Goal: Information Seeking & Learning: Learn about a topic

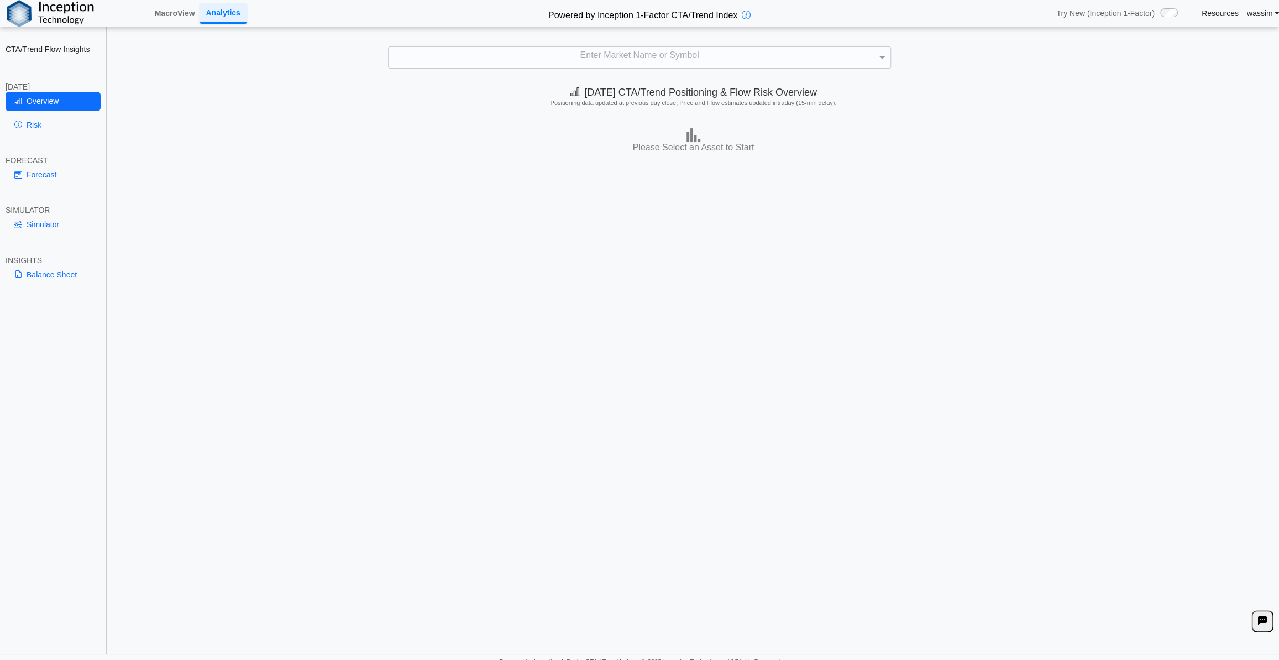
click at [586, 56] on div "Enter Market Name or Symbol" at bounding box center [639, 57] width 502 height 21
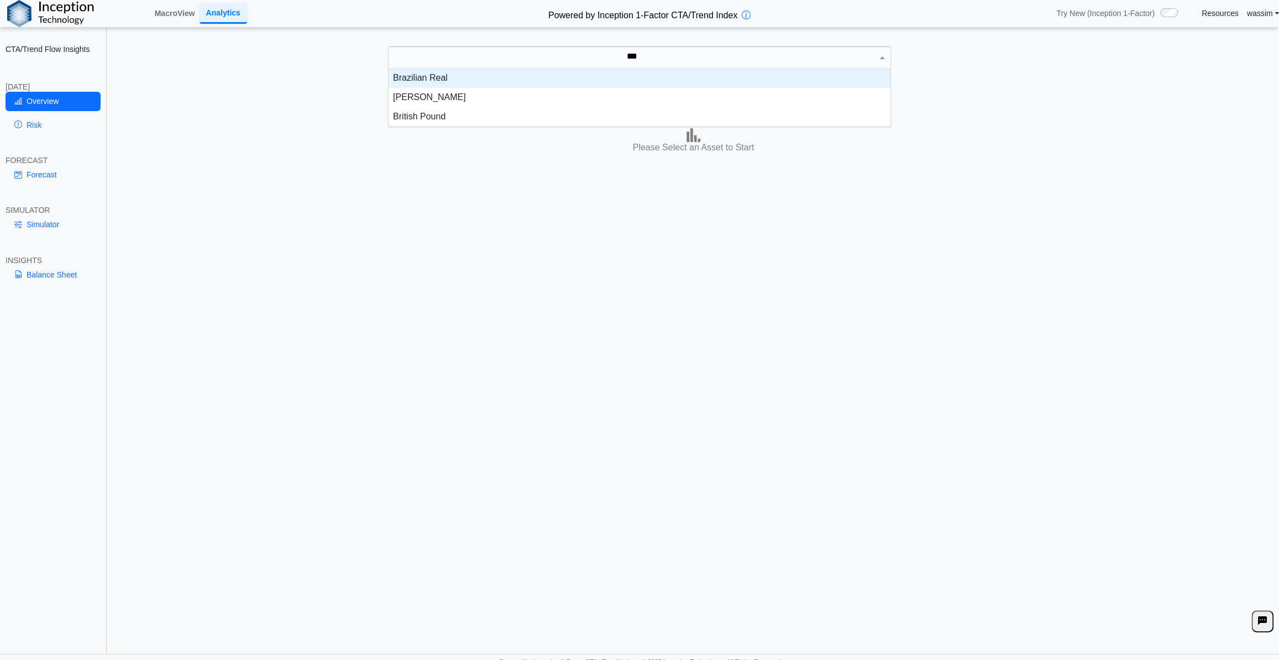
scroll to position [11, 494]
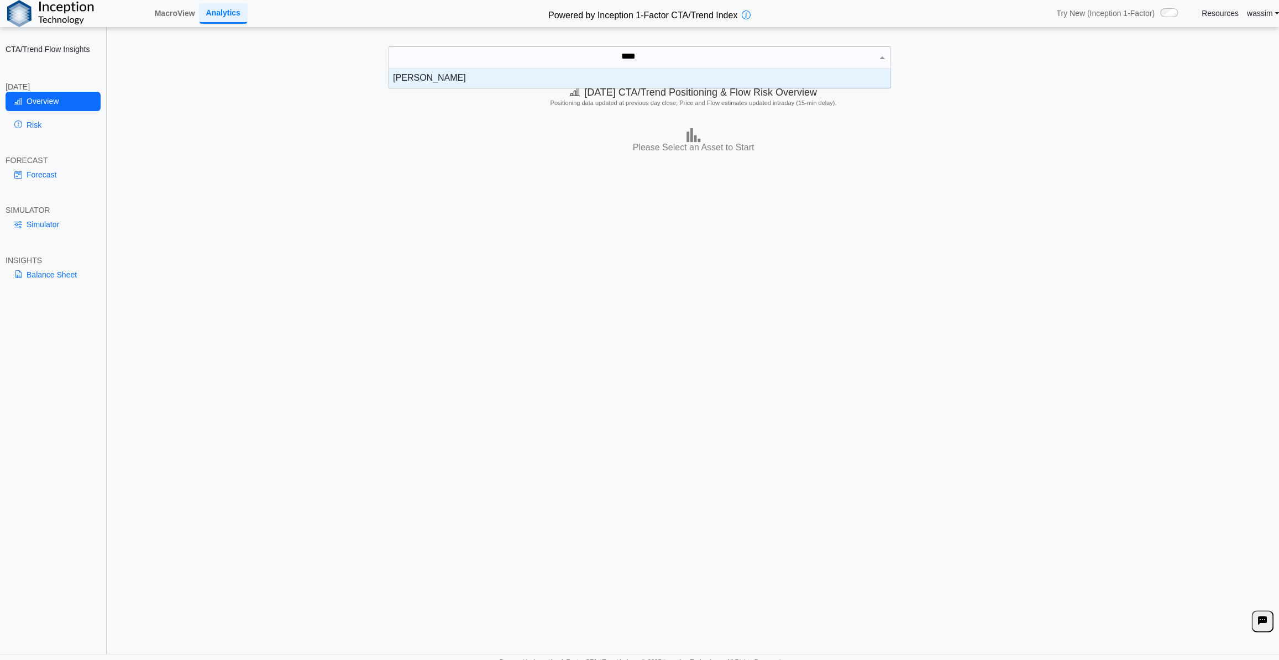
type input "*****"
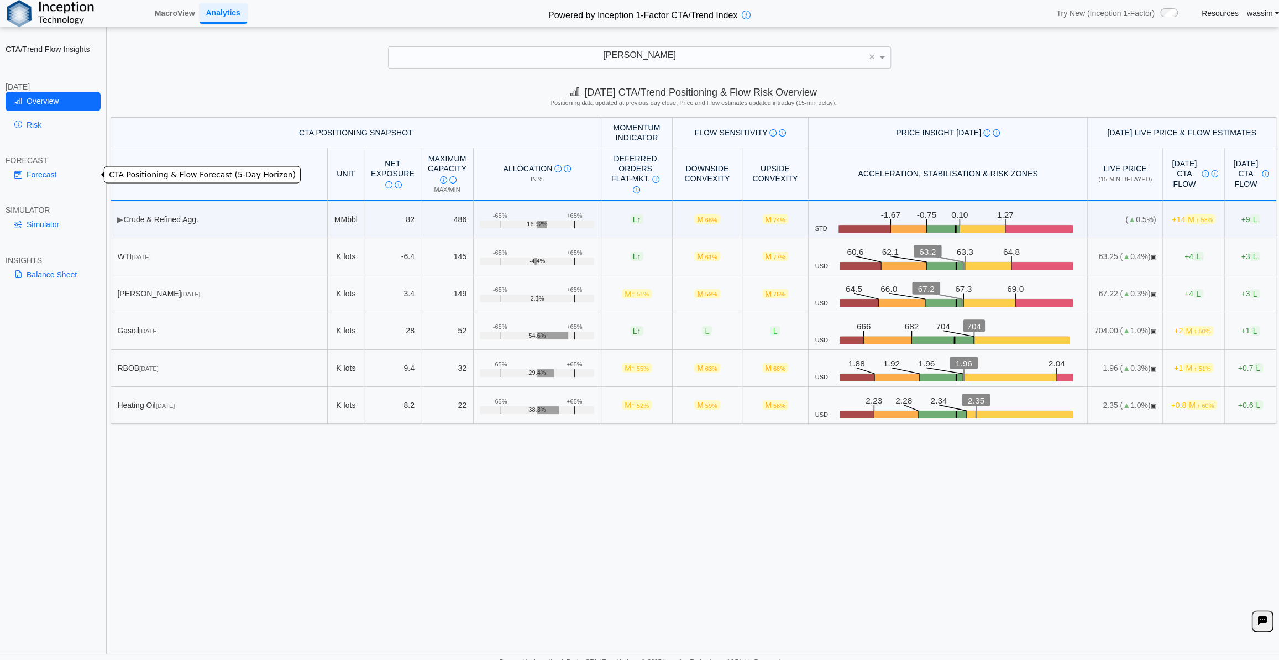
click at [52, 175] on link "Forecast" at bounding box center [53, 174] width 95 height 19
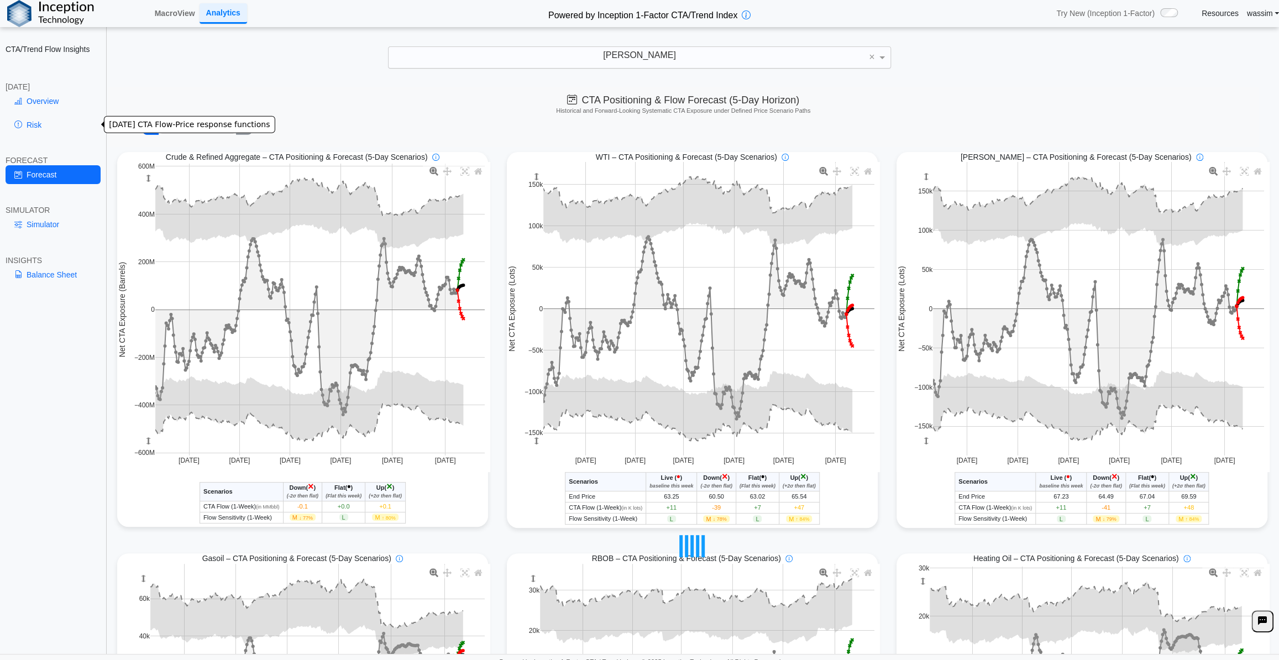
click at [41, 123] on link "Risk" at bounding box center [53, 124] width 95 height 19
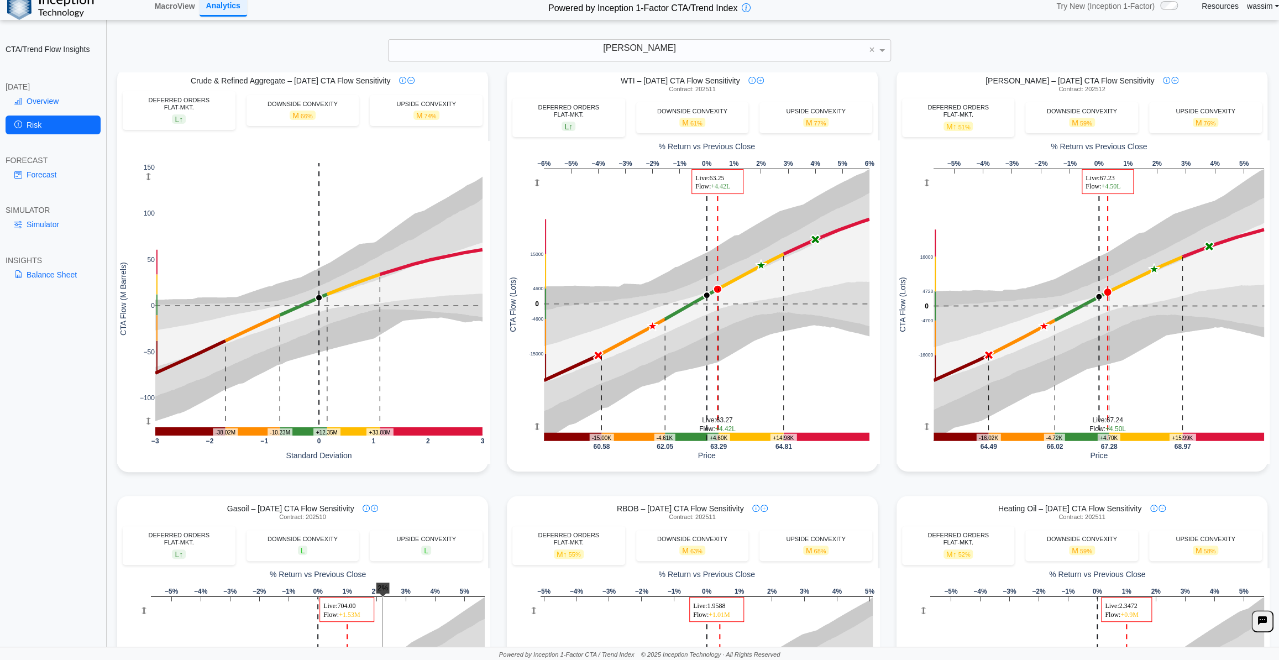
scroll to position [0, 0]
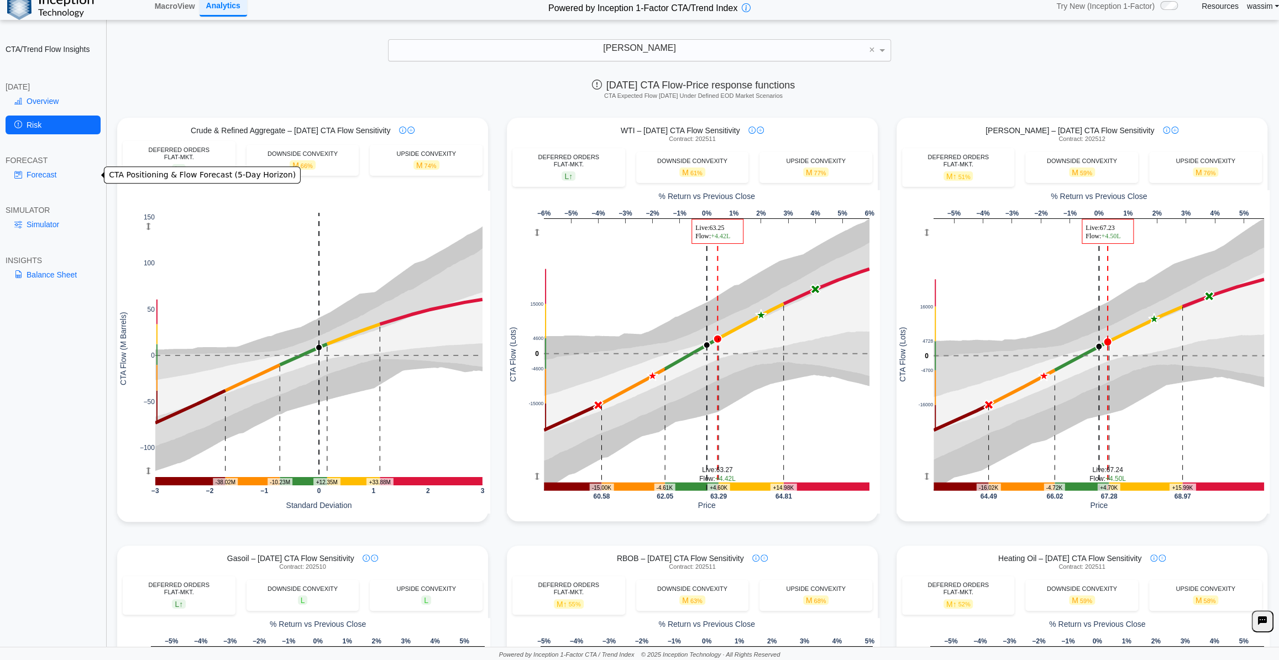
click at [52, 174] on link "Forecast" at bounding box center [53, 174] width 95 height 19
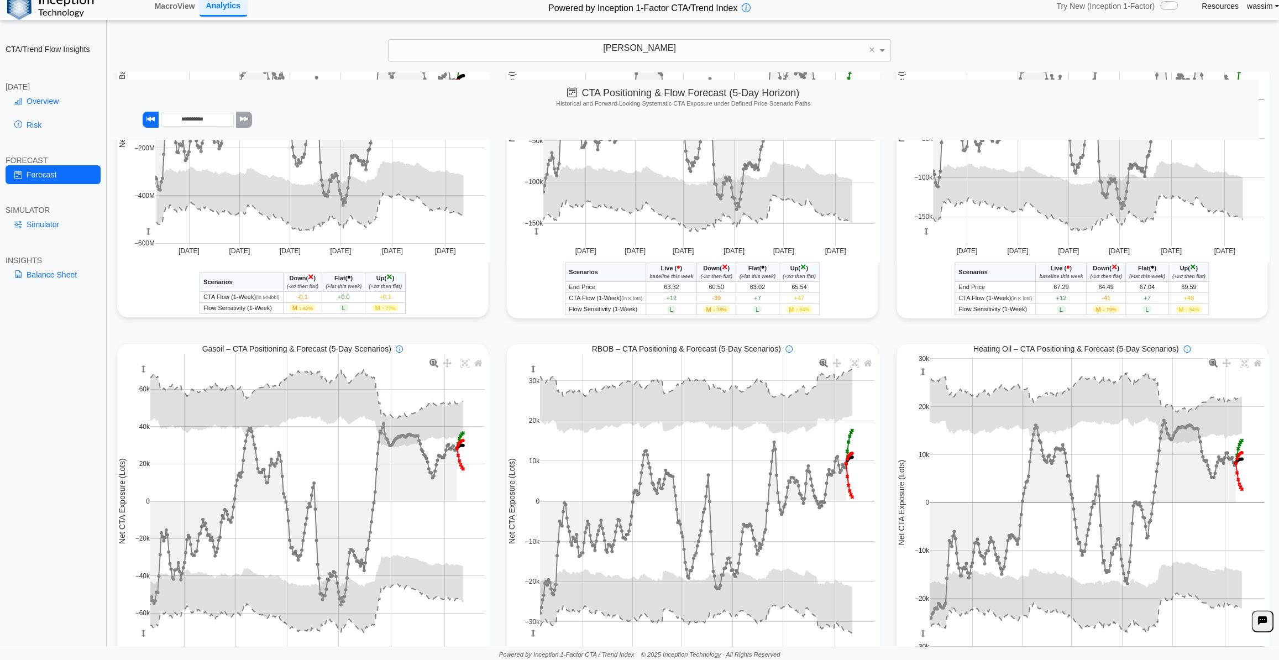
scroll to position [303, 0]
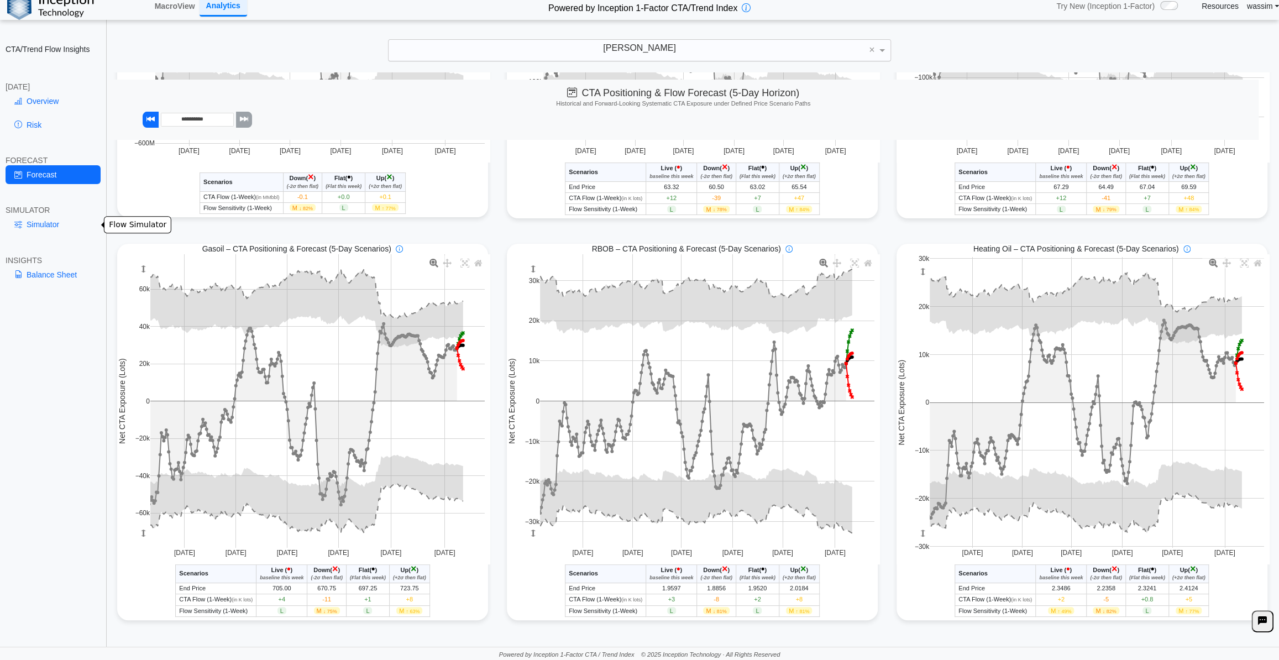
click at [41, 216] on link "Simulator" at bounding box center [53, 224] width 95 height 19
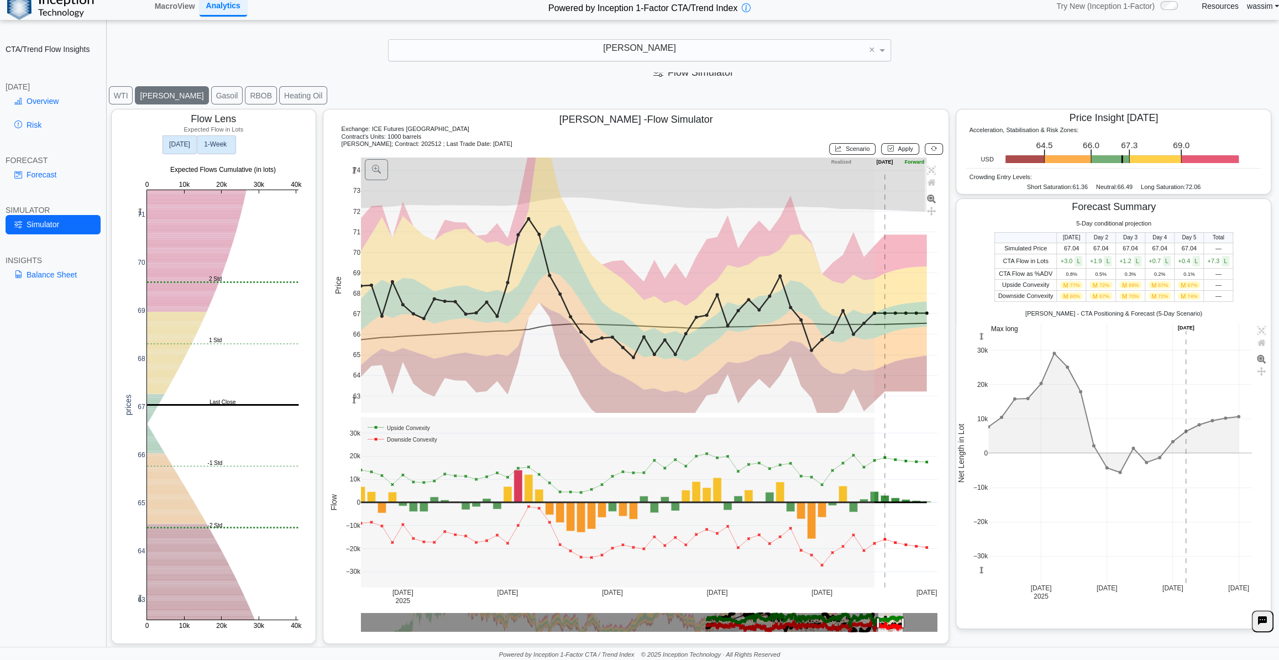
click at [219, 149] on rect at bounding box center [216, 144] width 38 height 18
click at [180, 142] on text "[DATE]" at bounding box center [179, 144] width 21 height 8
